Goal: Use online tool/utility: Use online tool/utility

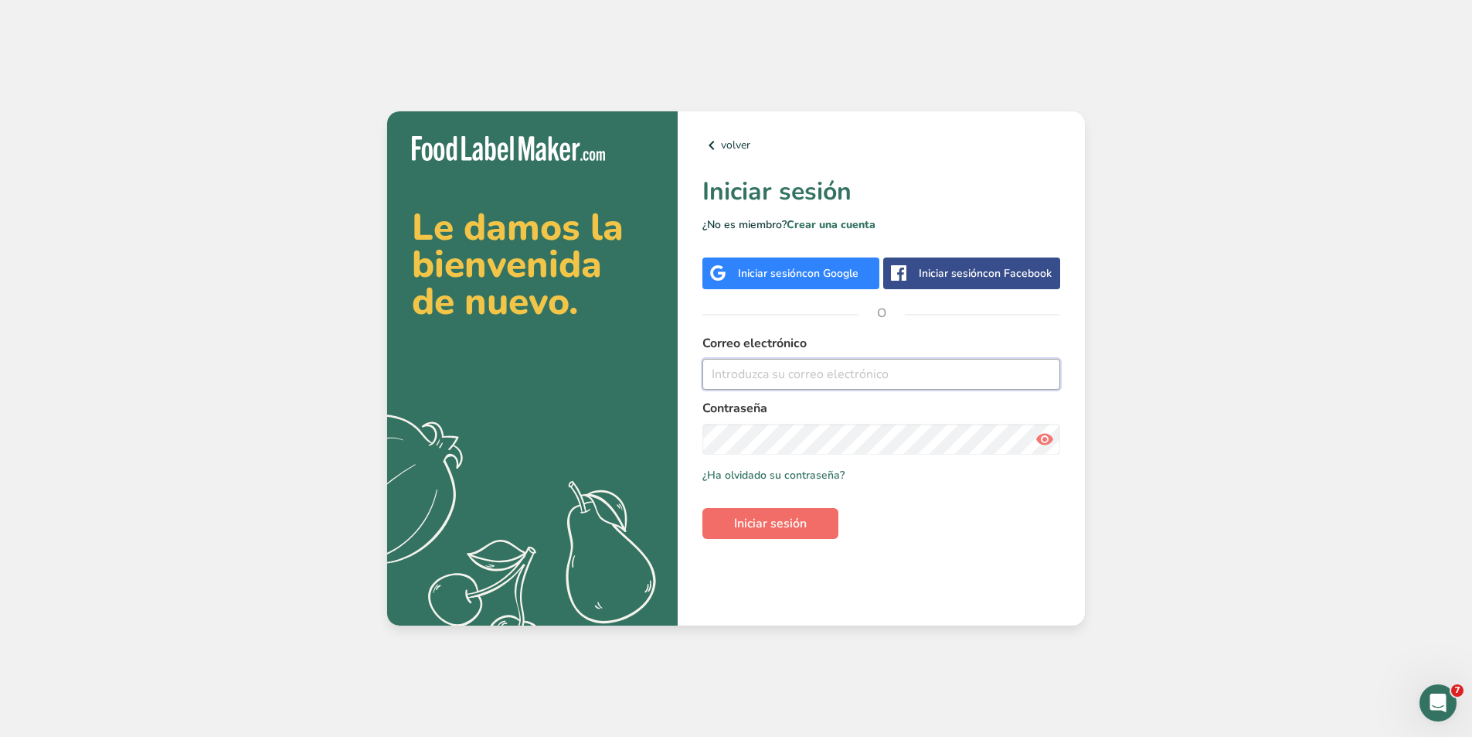
type input "julian.zamora@gmail.com"
click at [764, 529] on span "Iniciar sesión" at bounding box center [770, 523] width 73 height 19
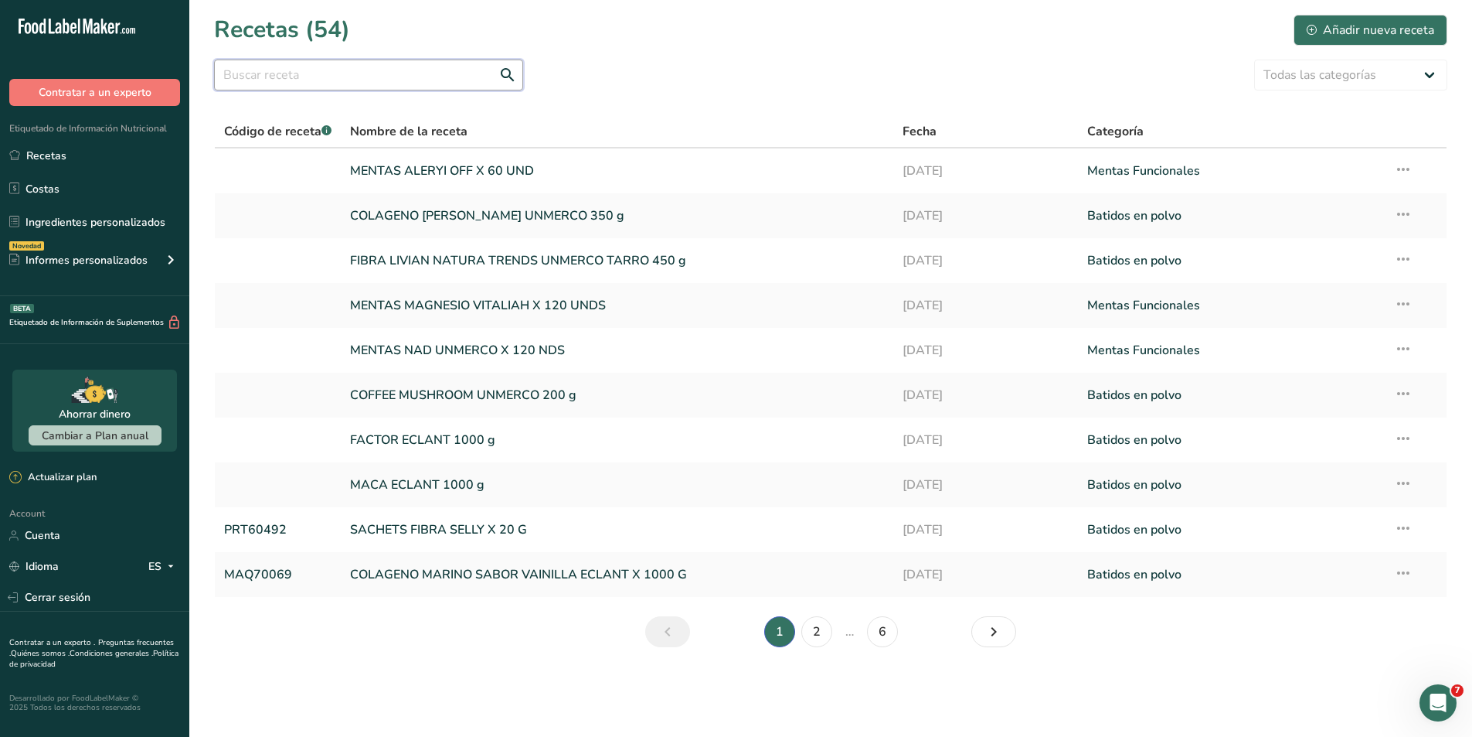
click at [378, 71] on input "text" at bounding box center [368, 75] width 309 height 31
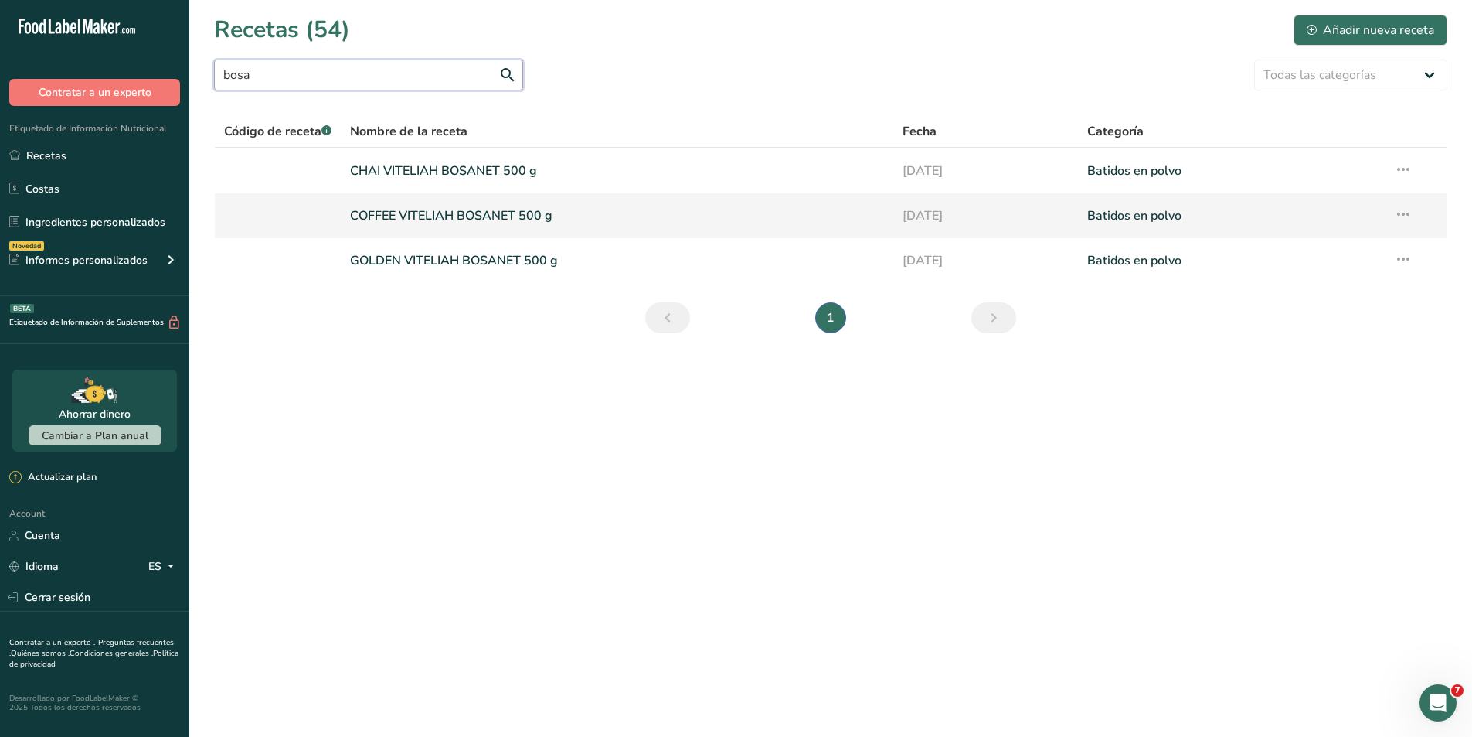
type input "bosa"
click at [407, 216] on link "COFFEE VITELIAH BOSANET 500 g" at bounding box center [617, 215] width 534 height 32
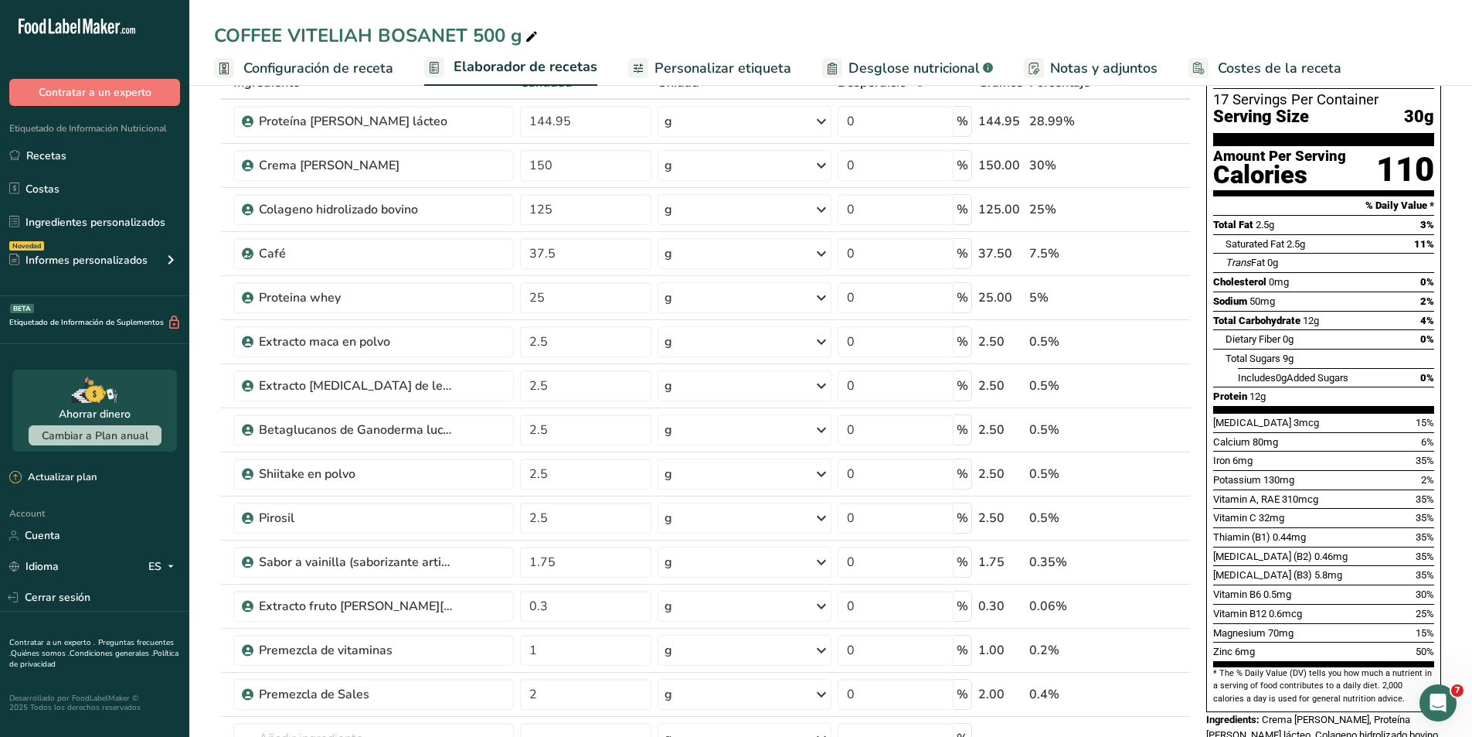
scroll to position [77, 0]
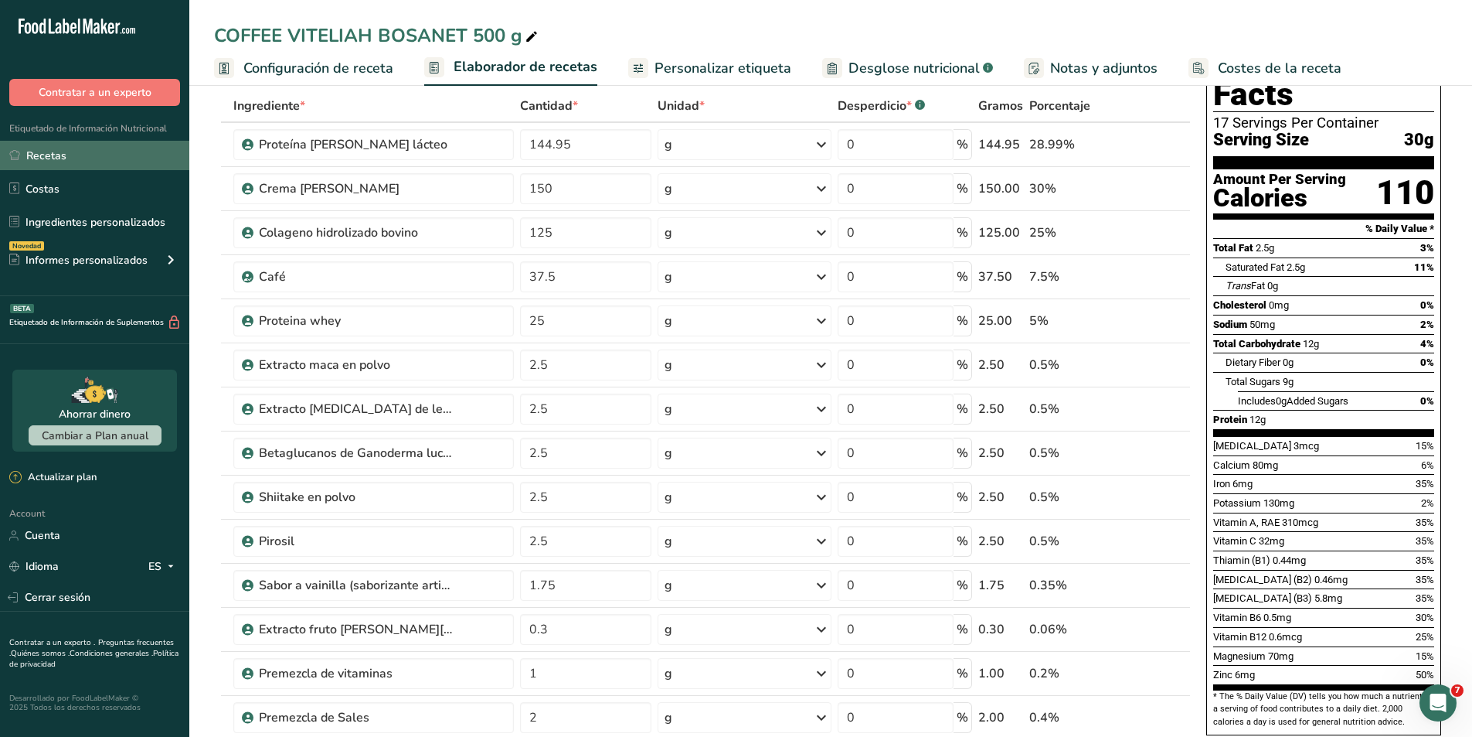
click at [46, 165] on link "Recetas" at bounding box center [94, 155] width 189 height 29
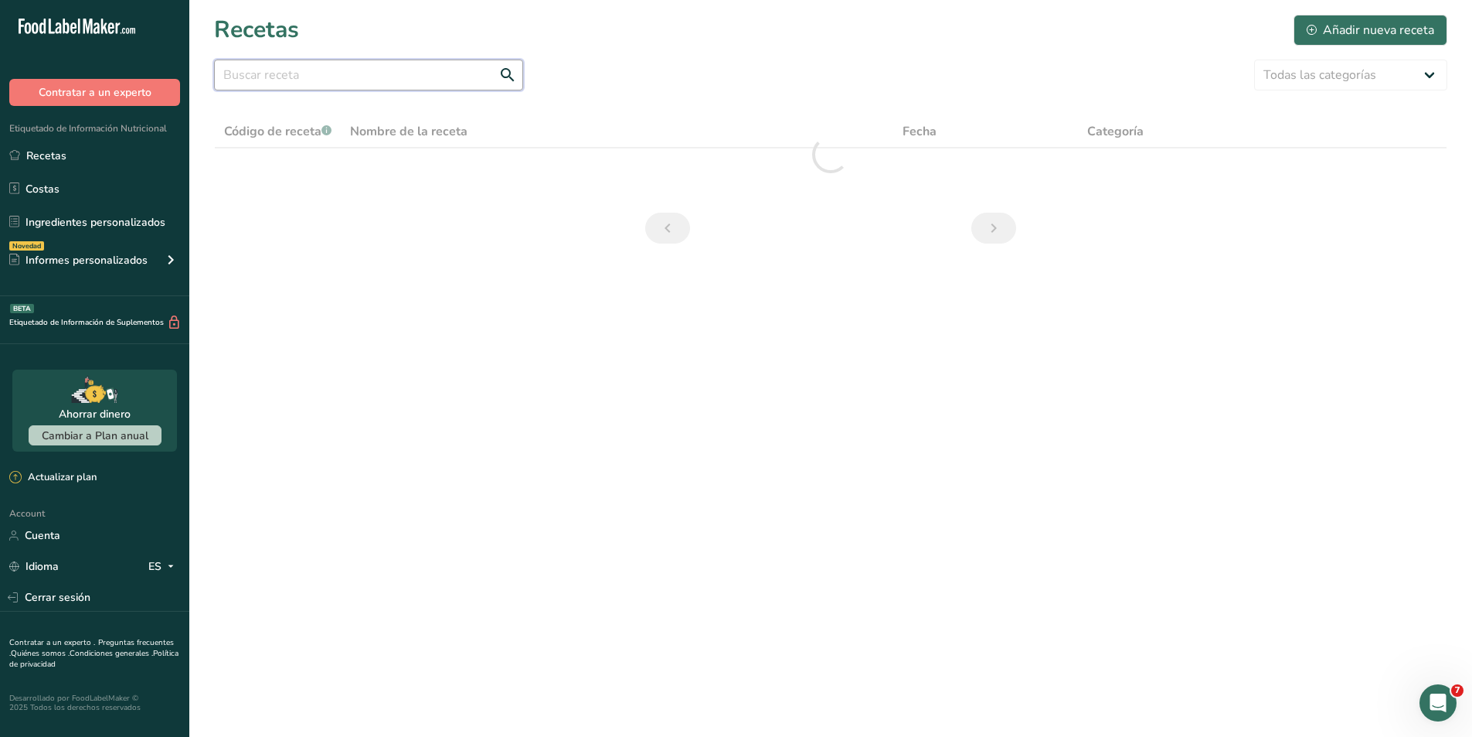
click at [290, 83] on input "text" at bounding box center [368, 75] width 309 height 31
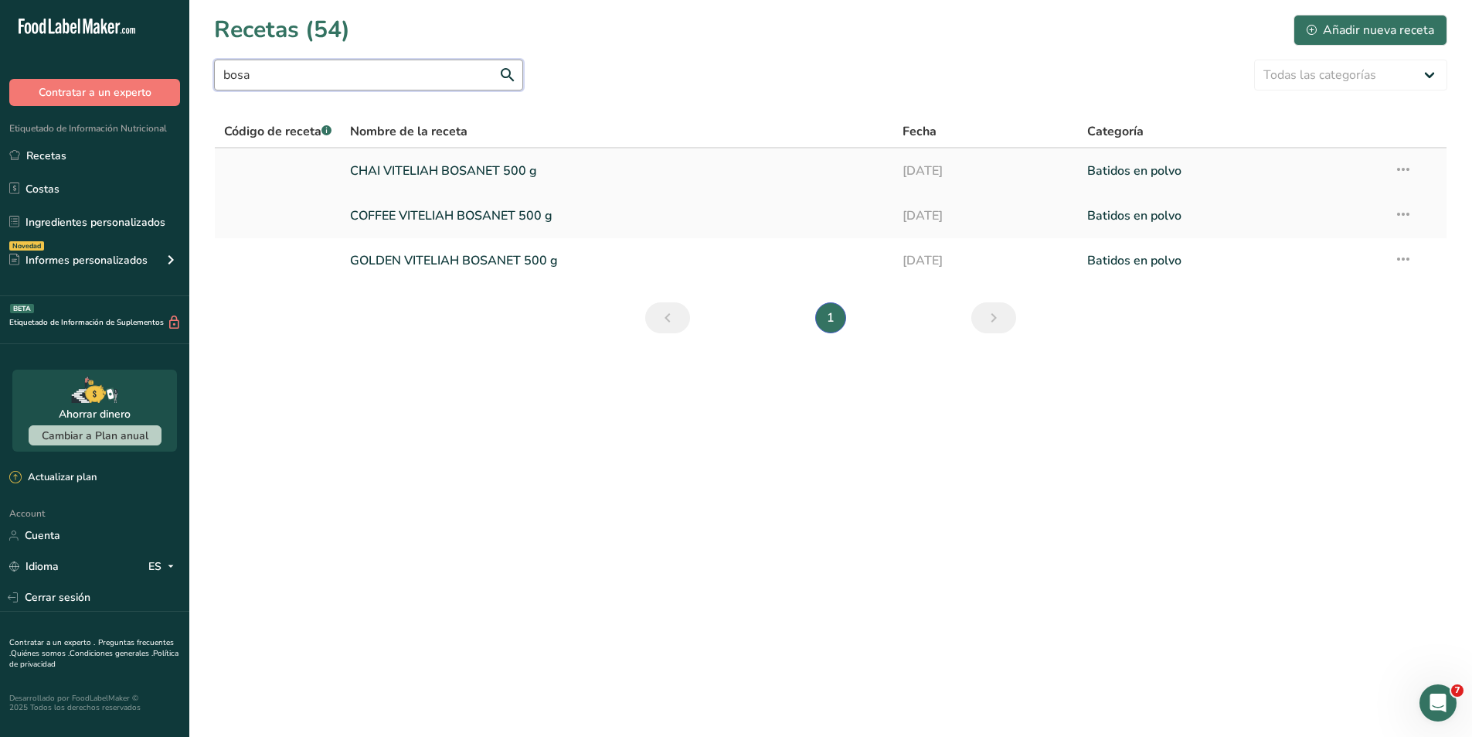
type input "bosa"
click at [288, 173] on link at bounding box center [277, 171] width 107 height 32
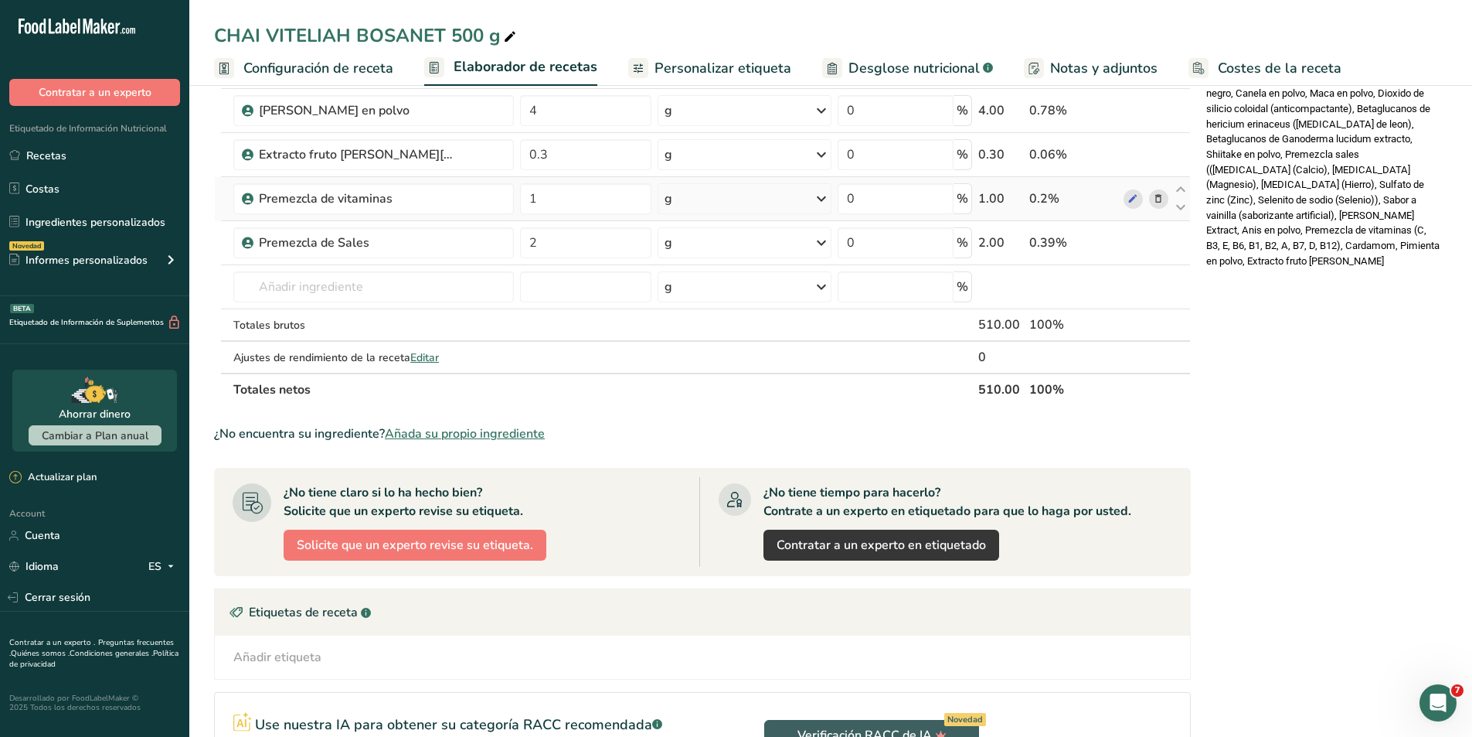
scroll to position [774, 0]
